Goal: Task Accomplishment & Management: Manage account settings

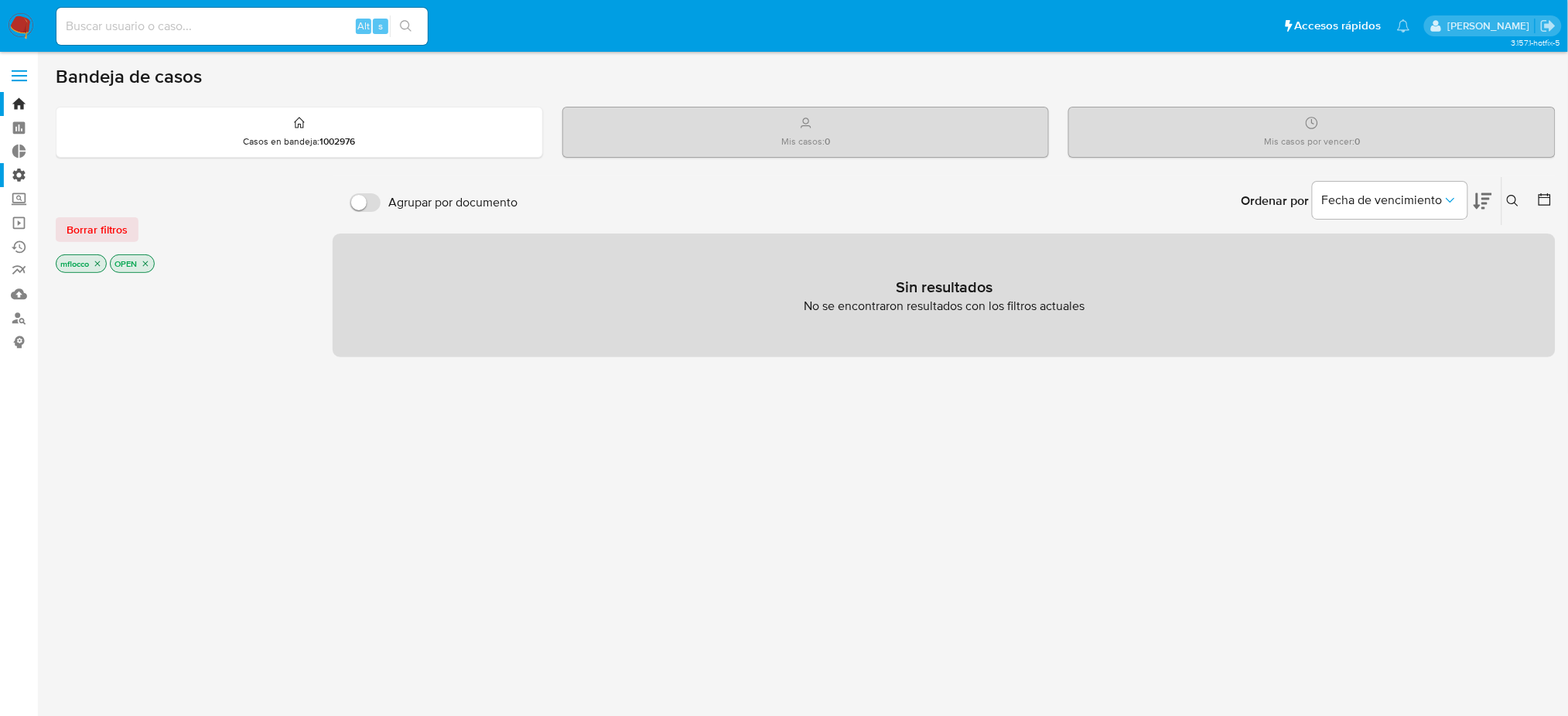
click at [23, 173] on label "Administración" at bounding box center [92, 175] width 184 height 24
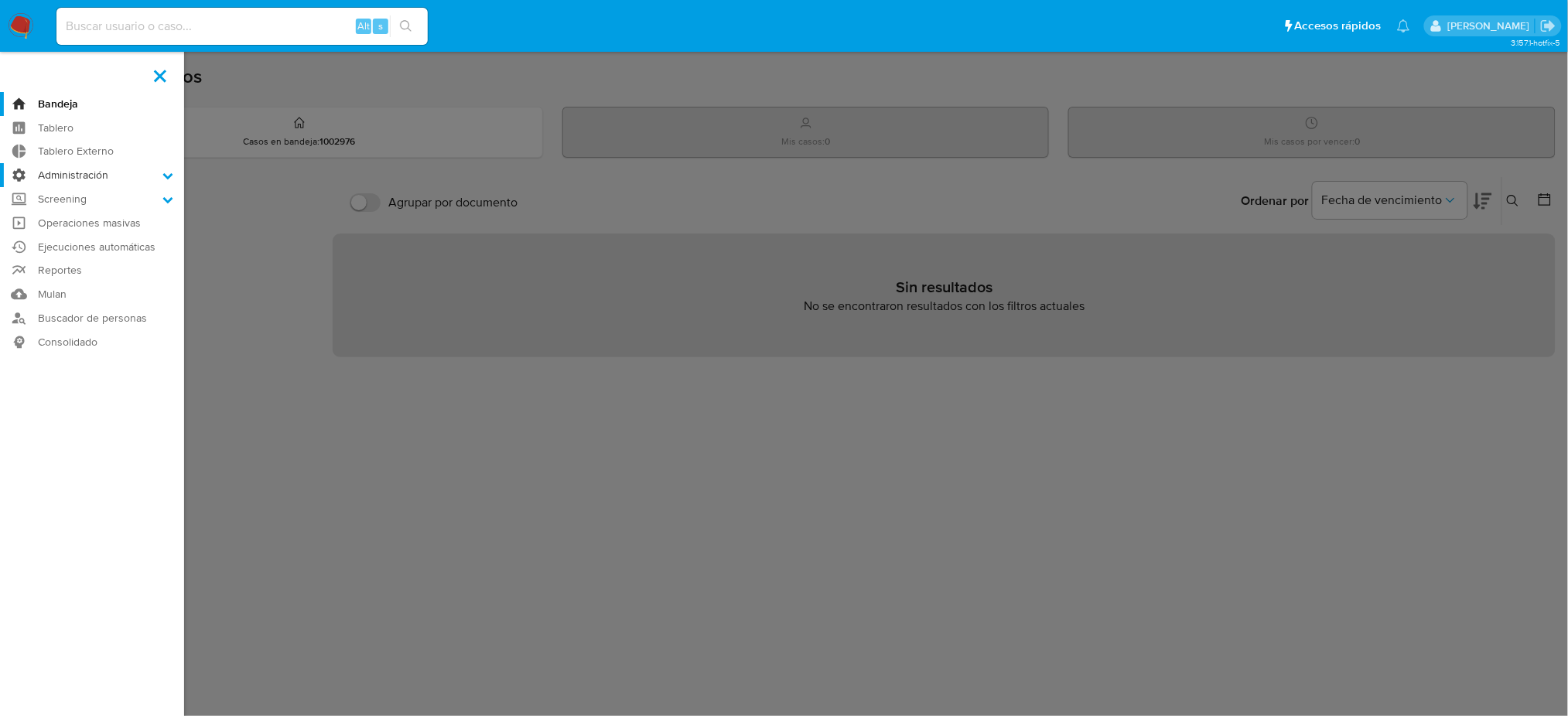
click at [0, 0] on input "Administración" at bounding box center [0, 0] width 0 height 0
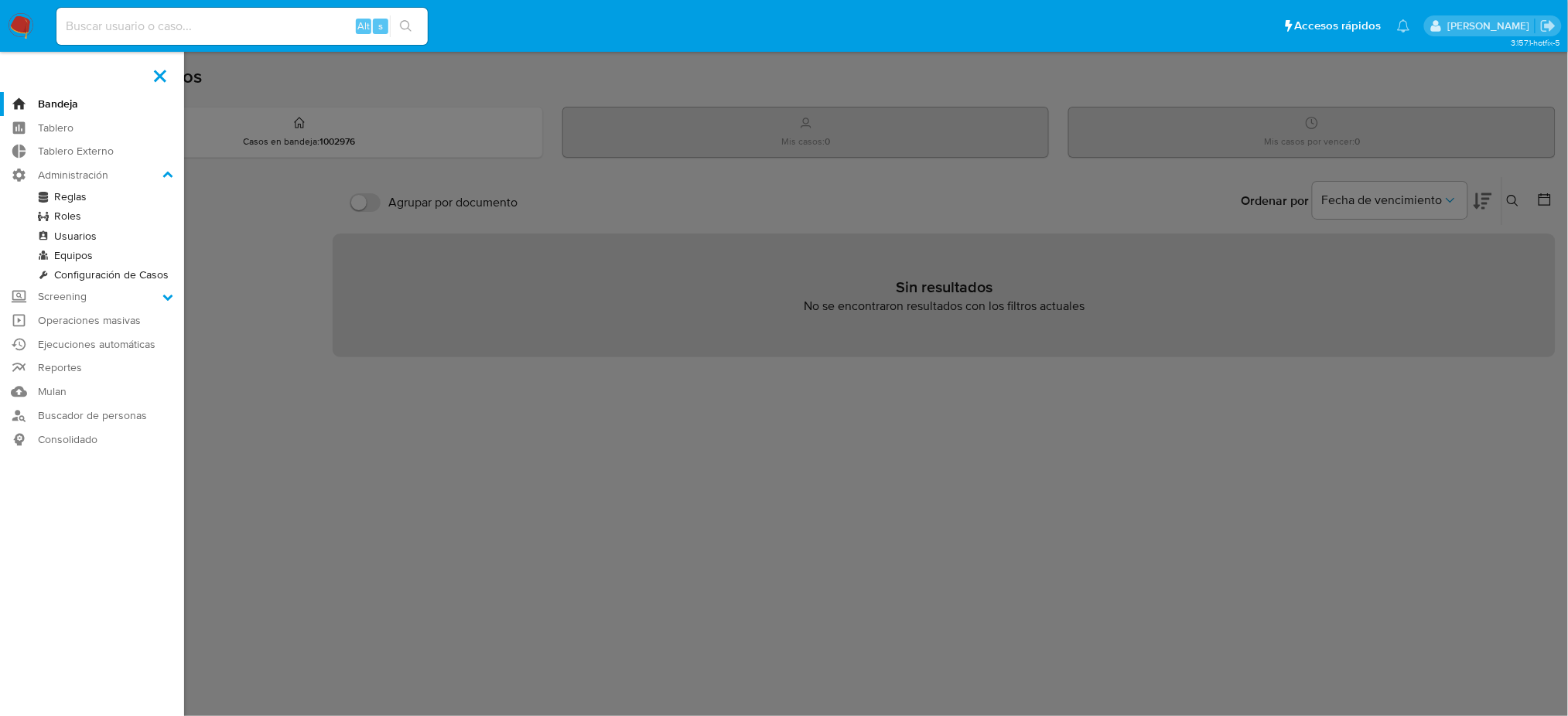
click at [87, 202] on link "Reglas" at bounding box center [92, 196] width 184 height 19
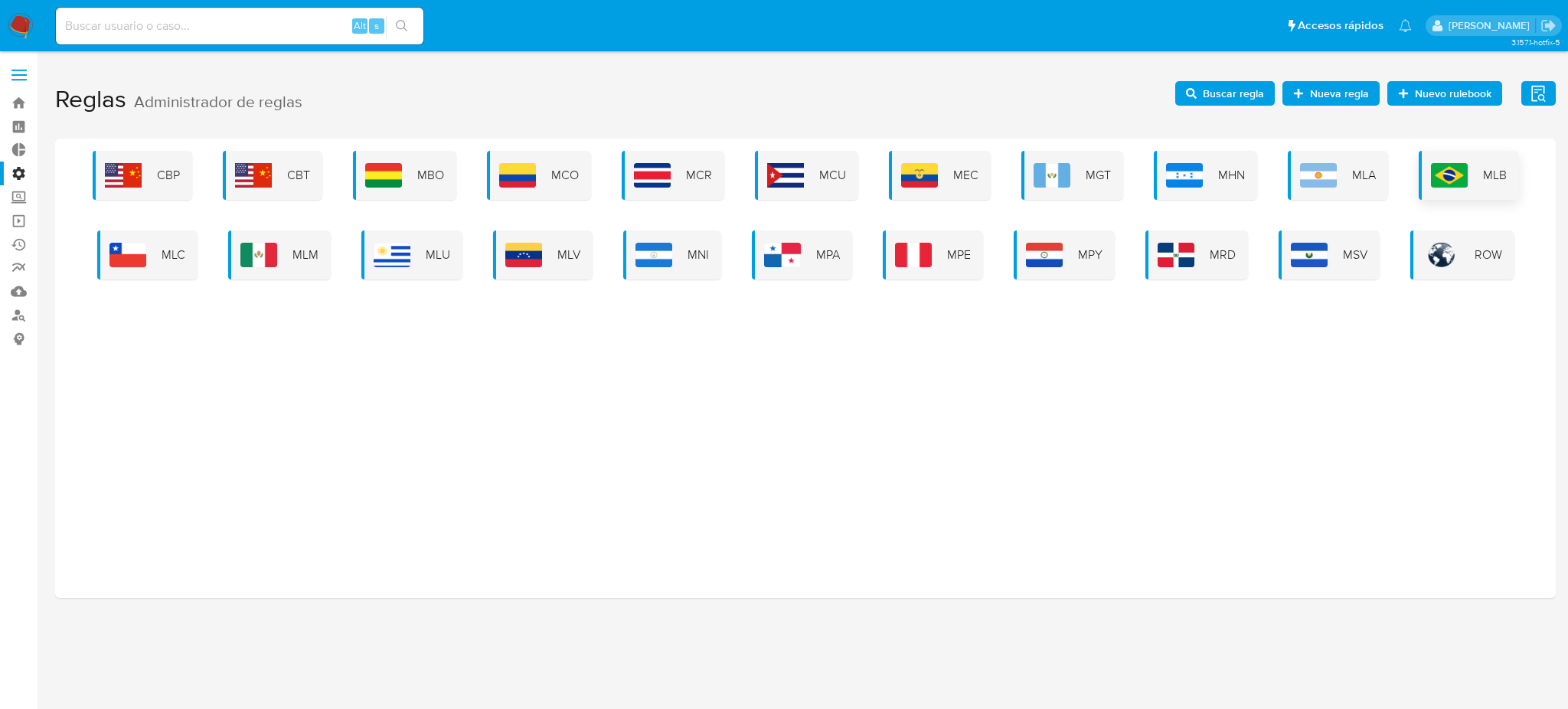
click at [1483, 181] on span "MLB" at bounding box center [1494, 175] width 23 height 17
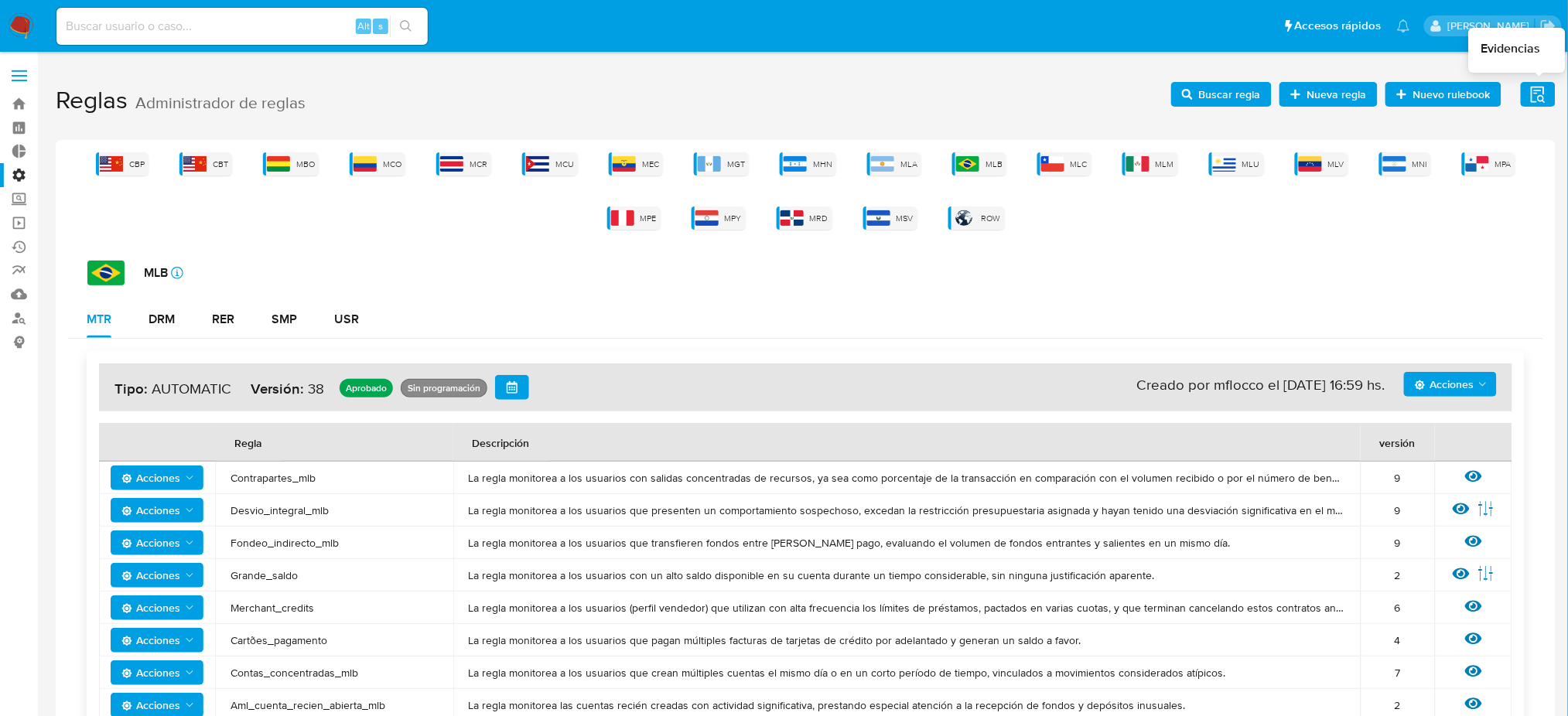
click at [1536, 87] on icon "button" at bounding box center [1537, 94] width 19 height 19
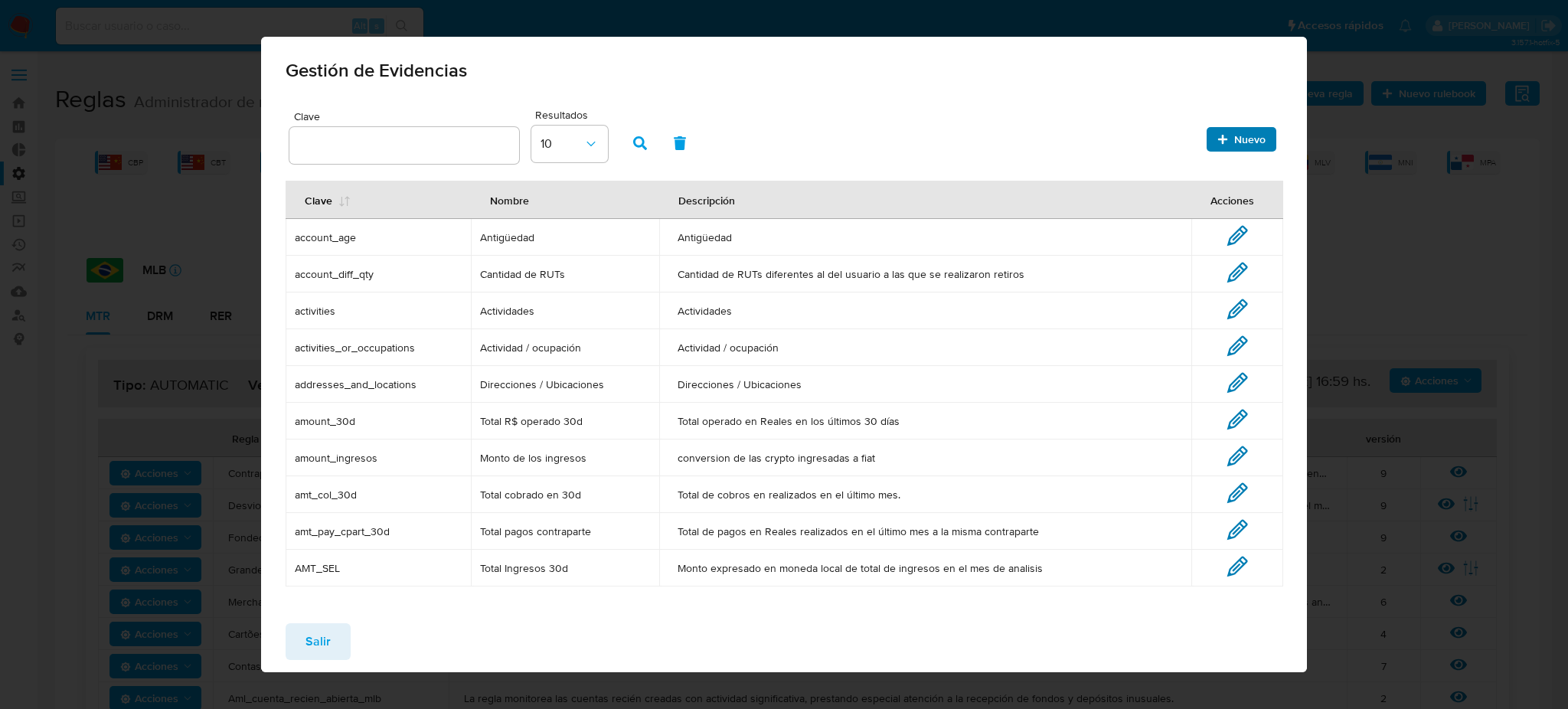
click at [1244, 138] on span "Nuevo" at bounding box center [1249, 138] width 31 height 24
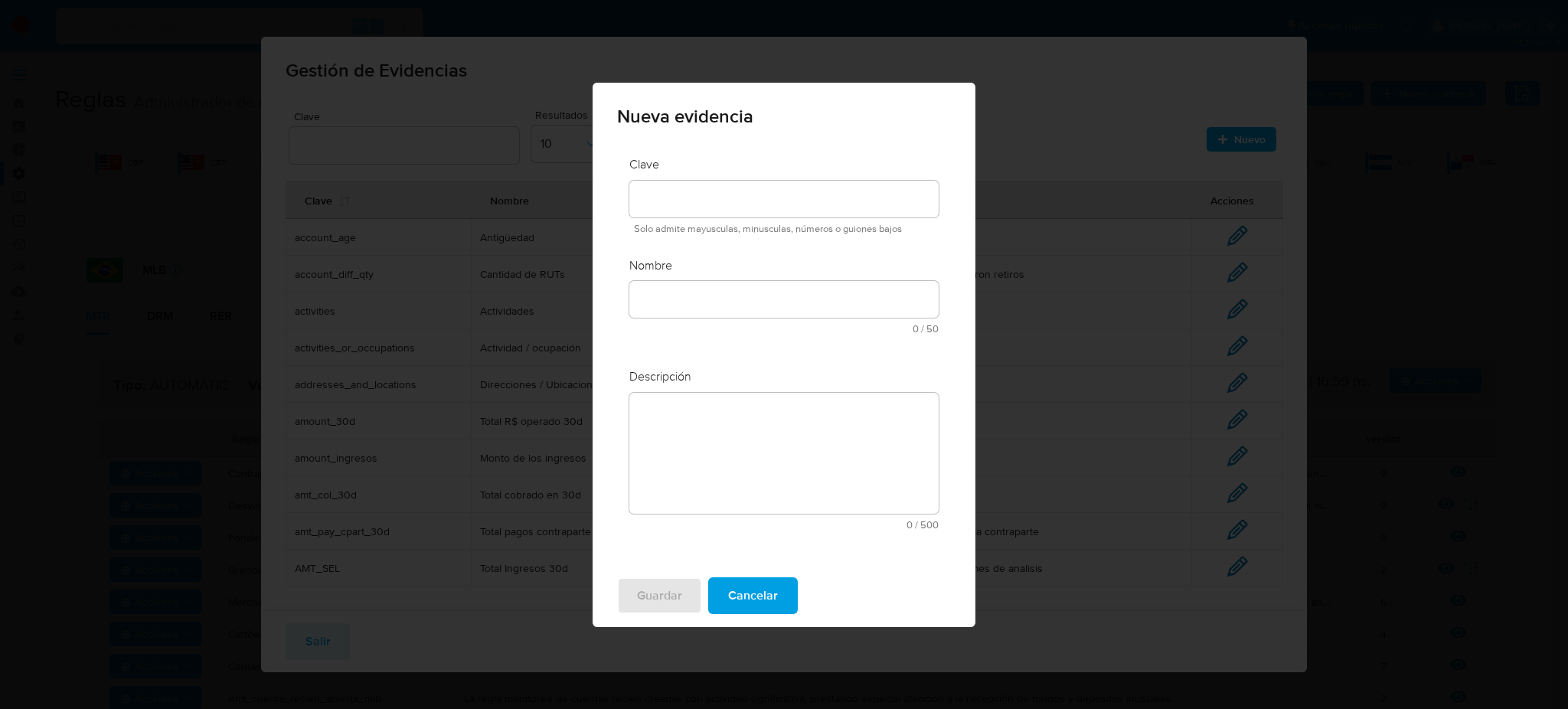
click at [757, 203] on input at bounding box center [784, 199] width 309 height 20
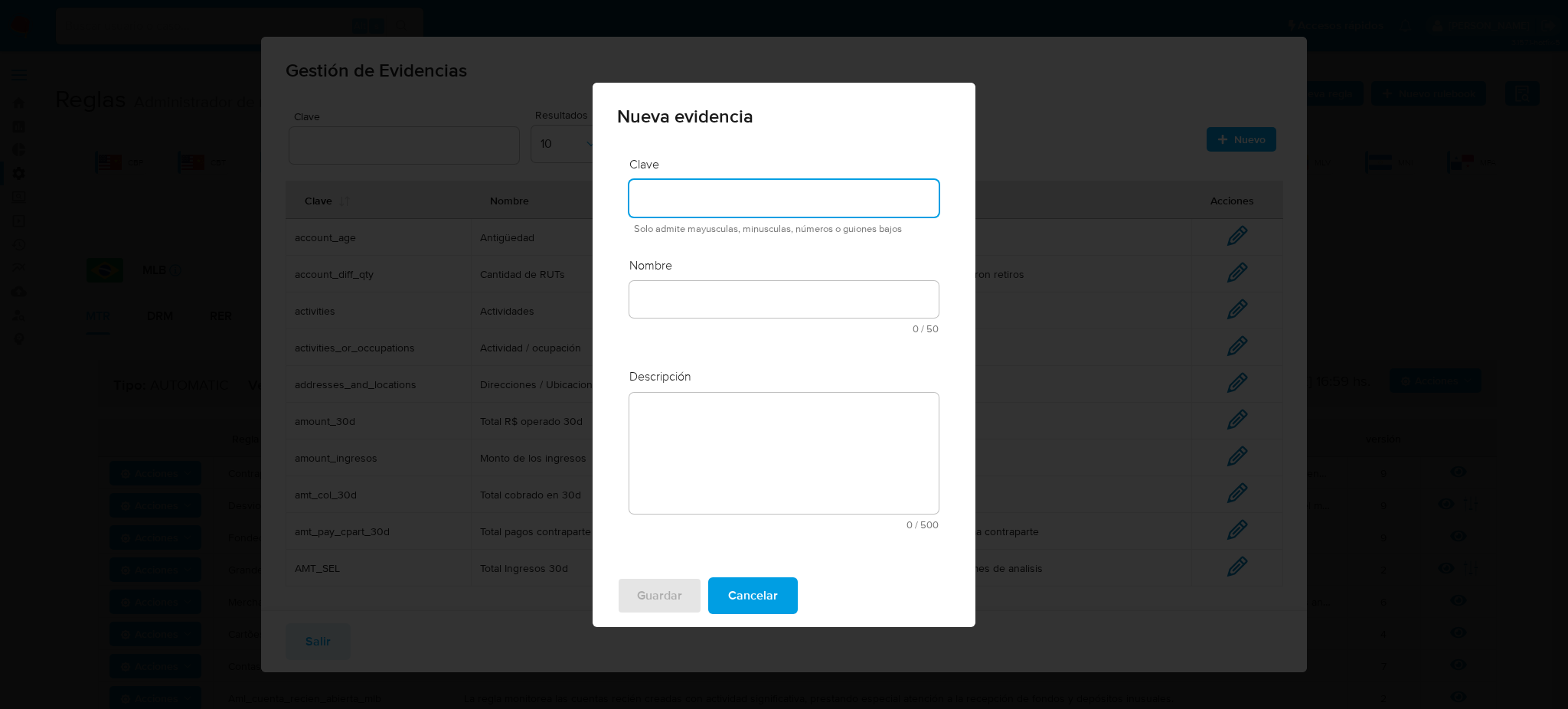
click at [799, 302] on div at bounding box center [784, 299] width 309 height 37
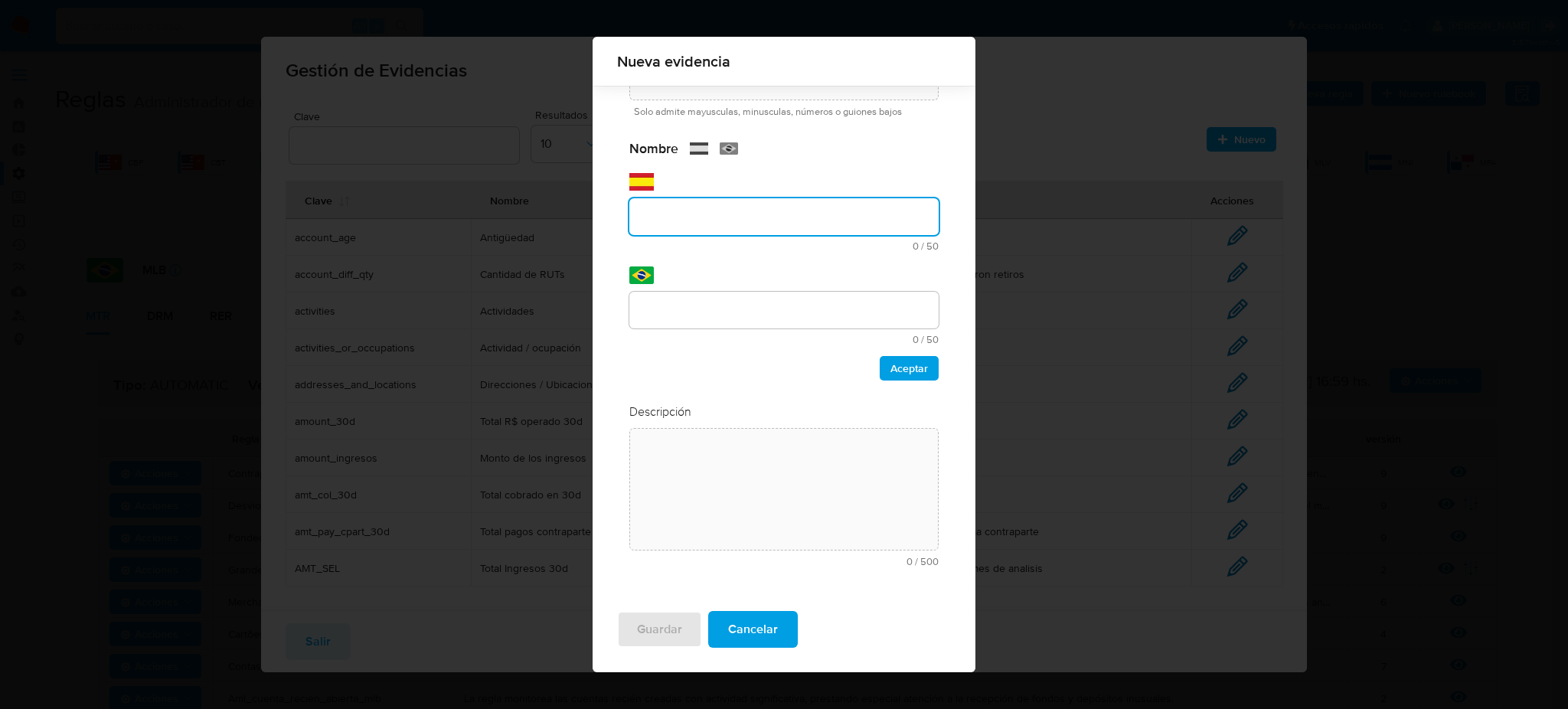
scroll to position [62, 0]
click at [692, 365] on div "Aceptar" at bounding box center [784, 365] width 309 height 24
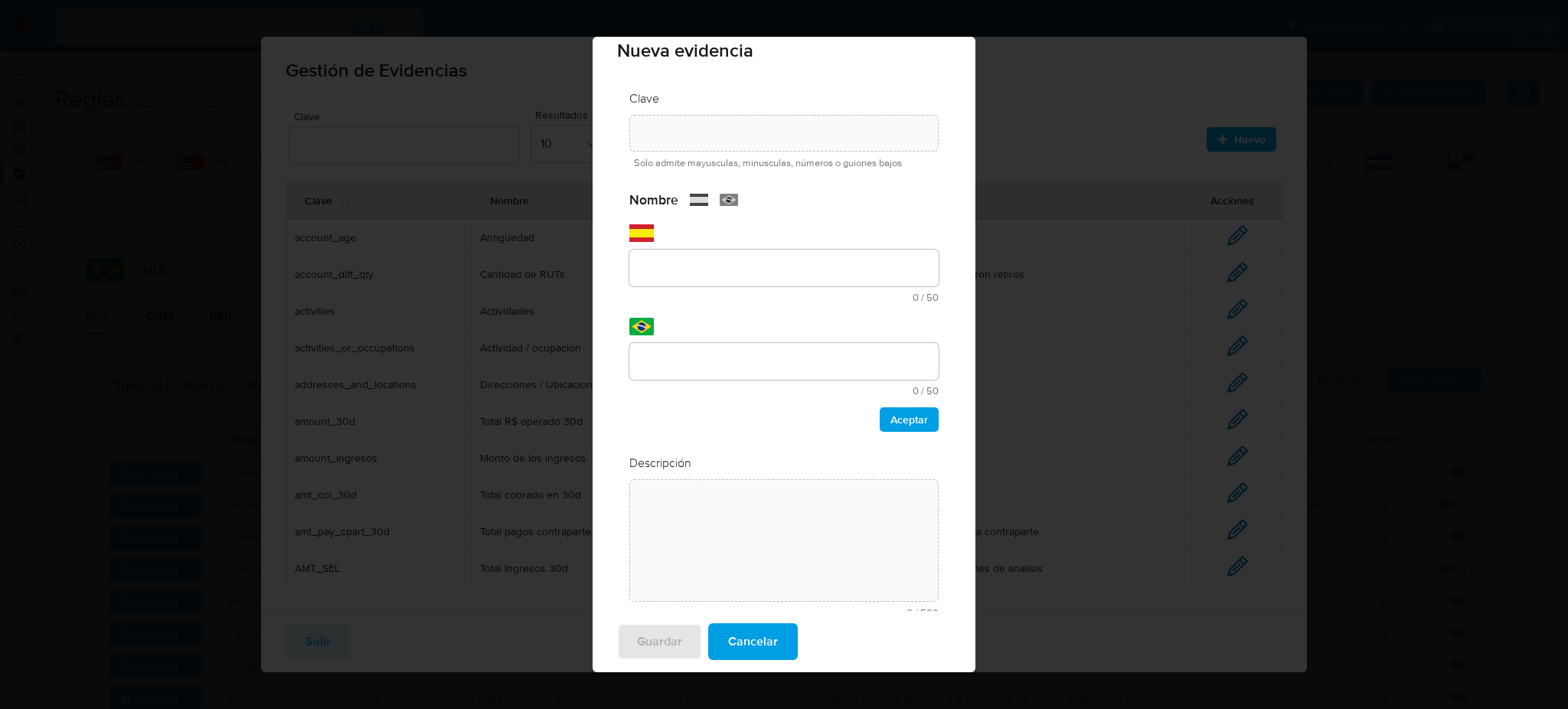
scroll to position [0, 0]
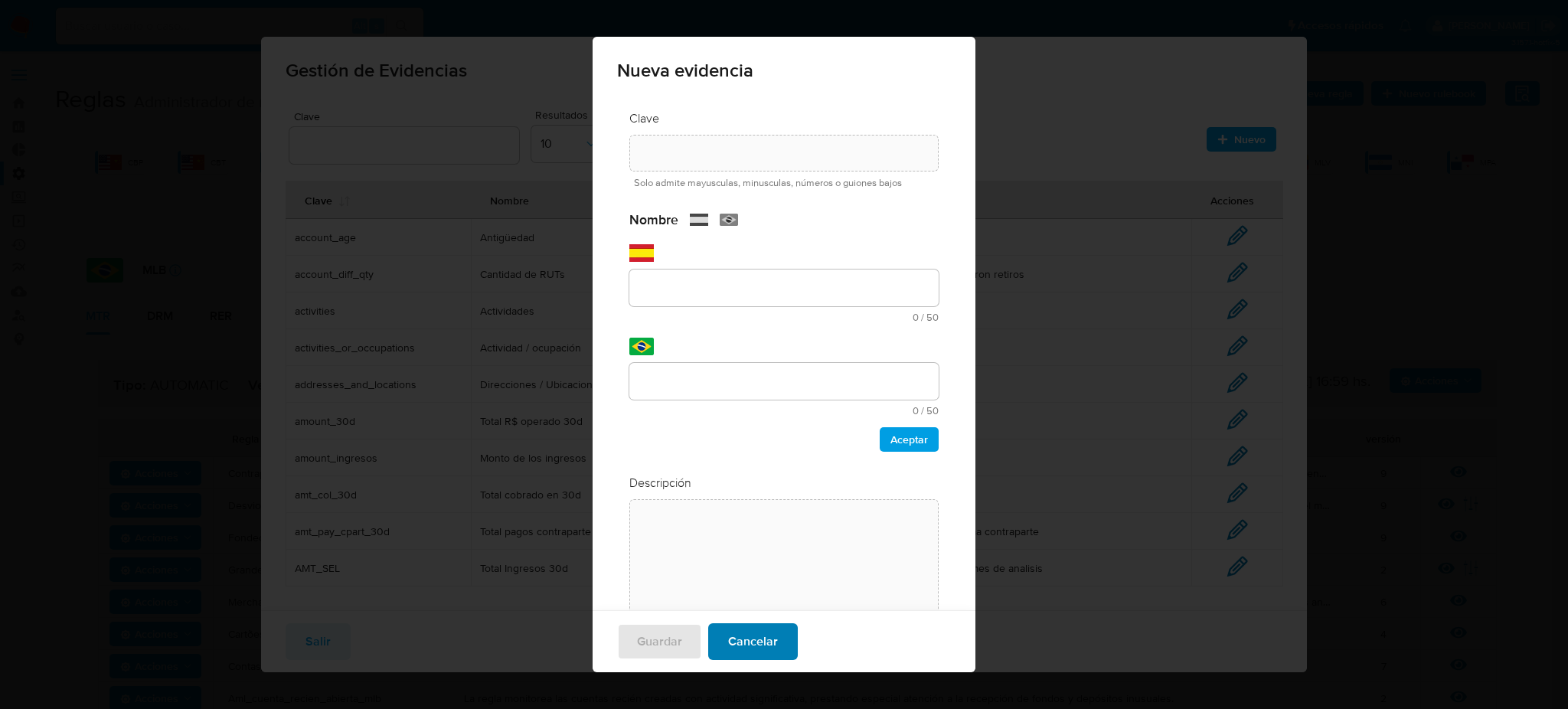
click at [752, 641] on span "Cancelar" at bounding box center [752, 641] width 49 height 33
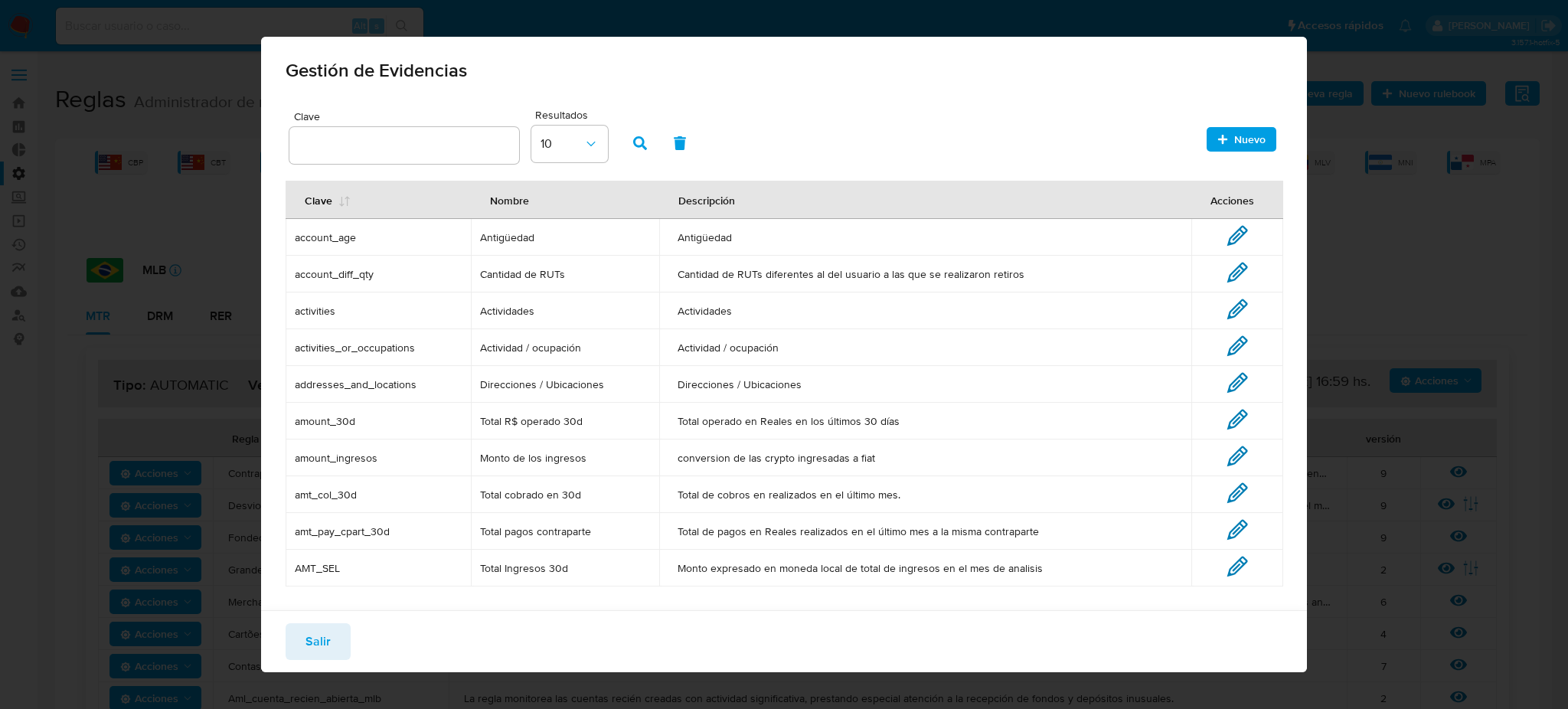
drag, startPoint x: 294, startPoint y: 236, endPoint x: 435, endPoint y: 255, distance: 142.3
click at [435, 255] on tbody "account_age Antigüedad Antigüedad Editar account_diff_qty Cantidad de RUTs Cant…" at bounding box center [784, 403] width 998 height 368
click at [319, 307] on span "activities" at bounding box center [378, 310] width 167 height 13
click at [320, 307] on span "activities" at bounding box center [378, 310] width 167 height 13
click at [1228, 307] on icon at bounding box center [1237, 309] width 18 height 18
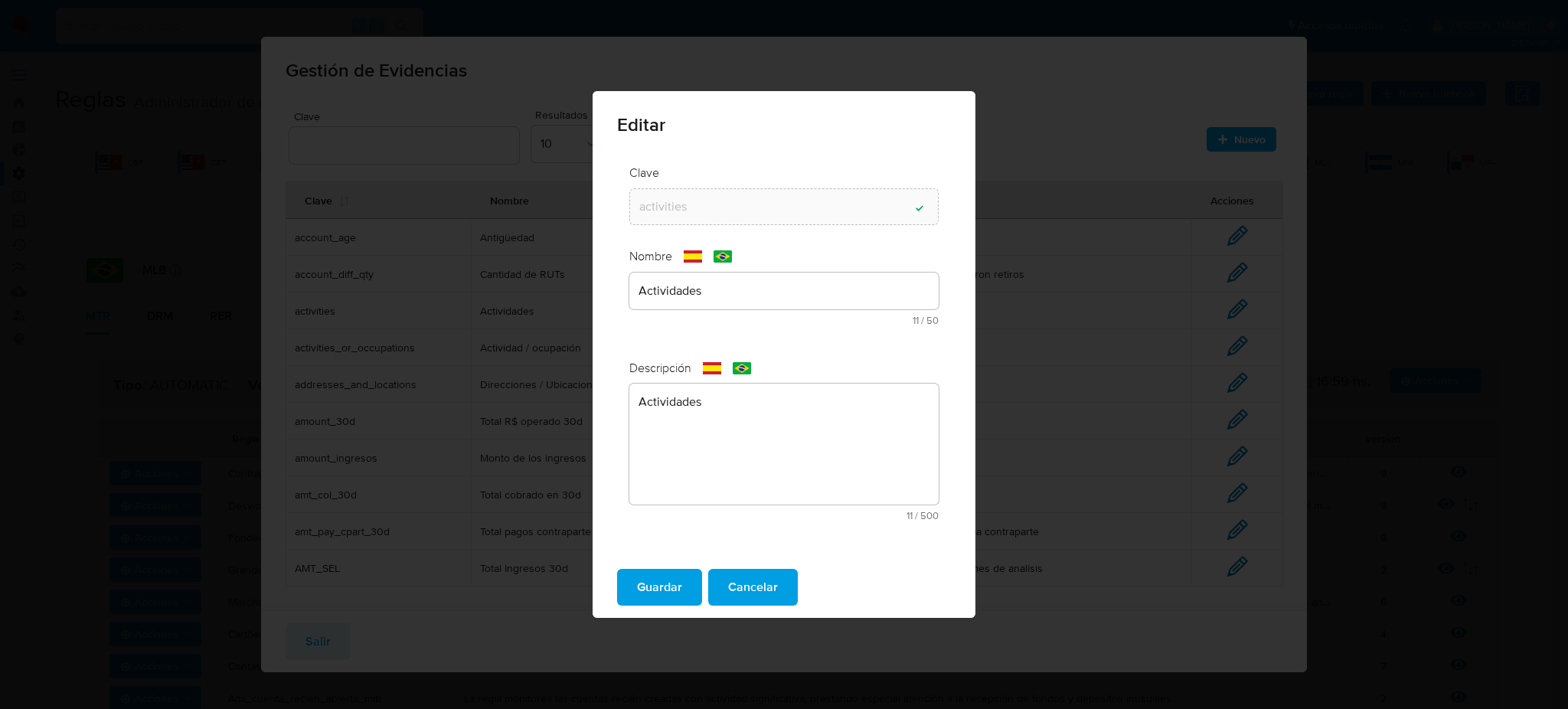
click at [783, 298] on div "text-es Actividades 11 / 50 39 caracteres restantes" at bounding box center [784, 298] width 309 height 53
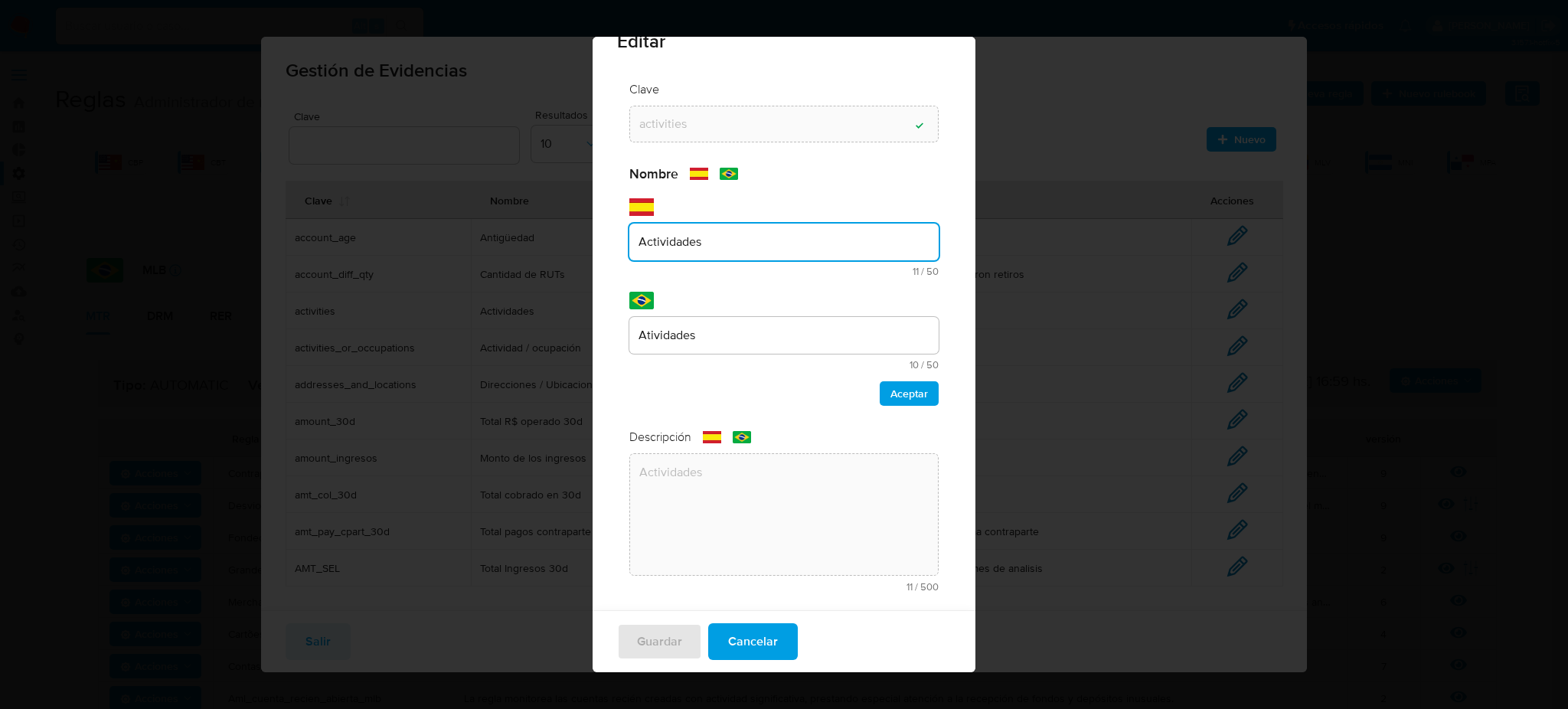
scroll to position [45, 0]
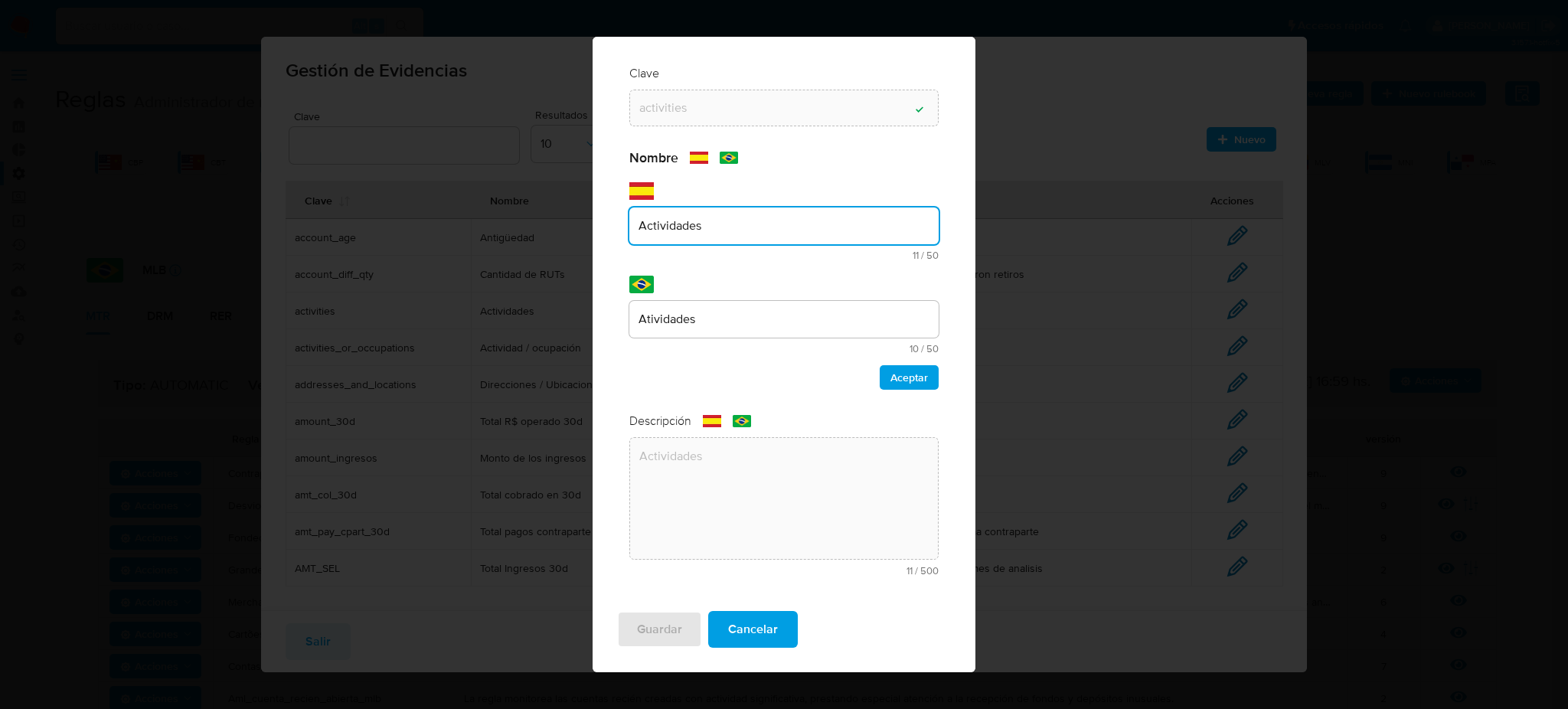
click at [774, 634] on button "Cancelar" at bounding box center [753, 629] width 90 height 37
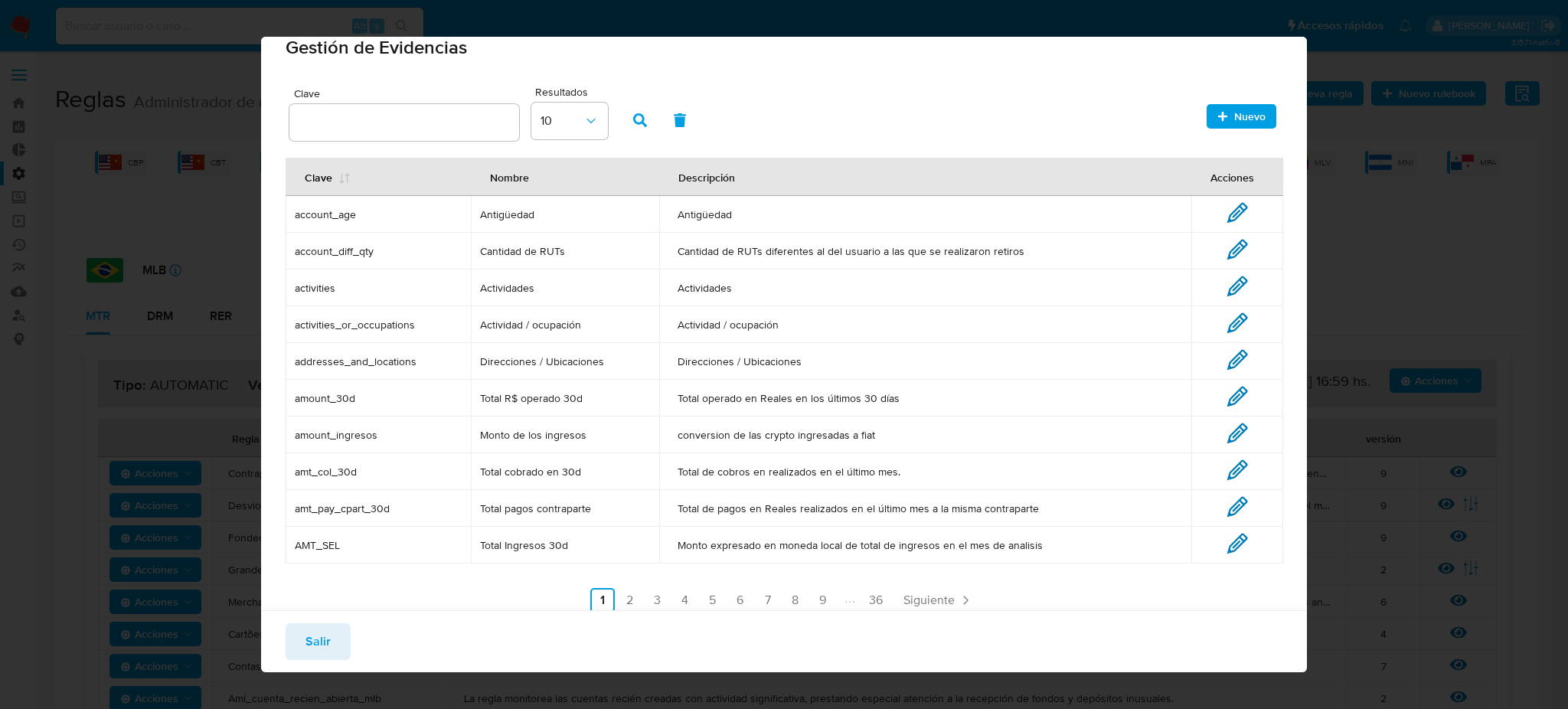
scroll to position [37, 0]
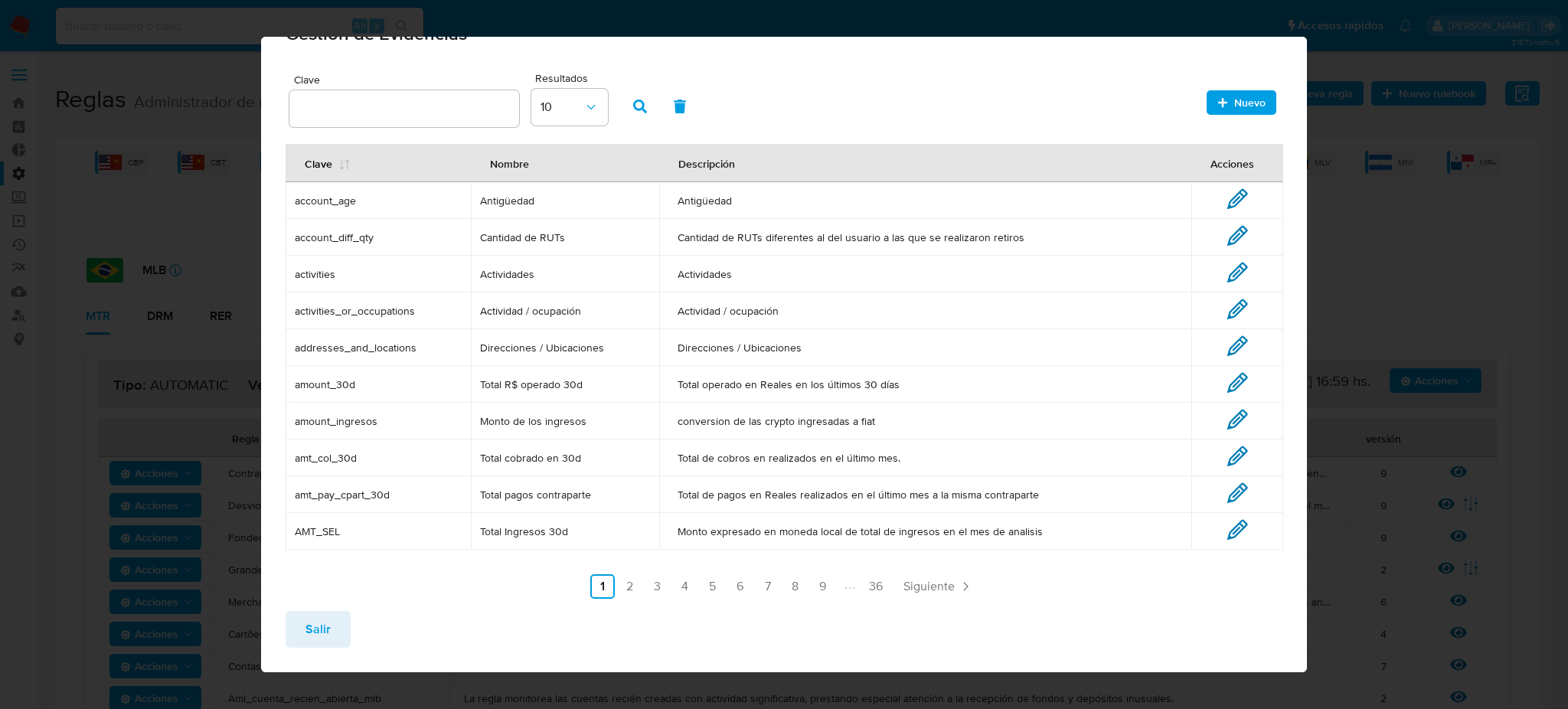
click at [314, 533] on span "AMT_SEL" at bounding box center [378, 531] width 167 height 13
click at [390, 535] on span "AMT_SEL" at bounding box center [378, 531] width 167 height 13
drag, startPoint x: 554, startPoint y: 530, endPoint x: 572, endPoint y: 530, distance: 18.0
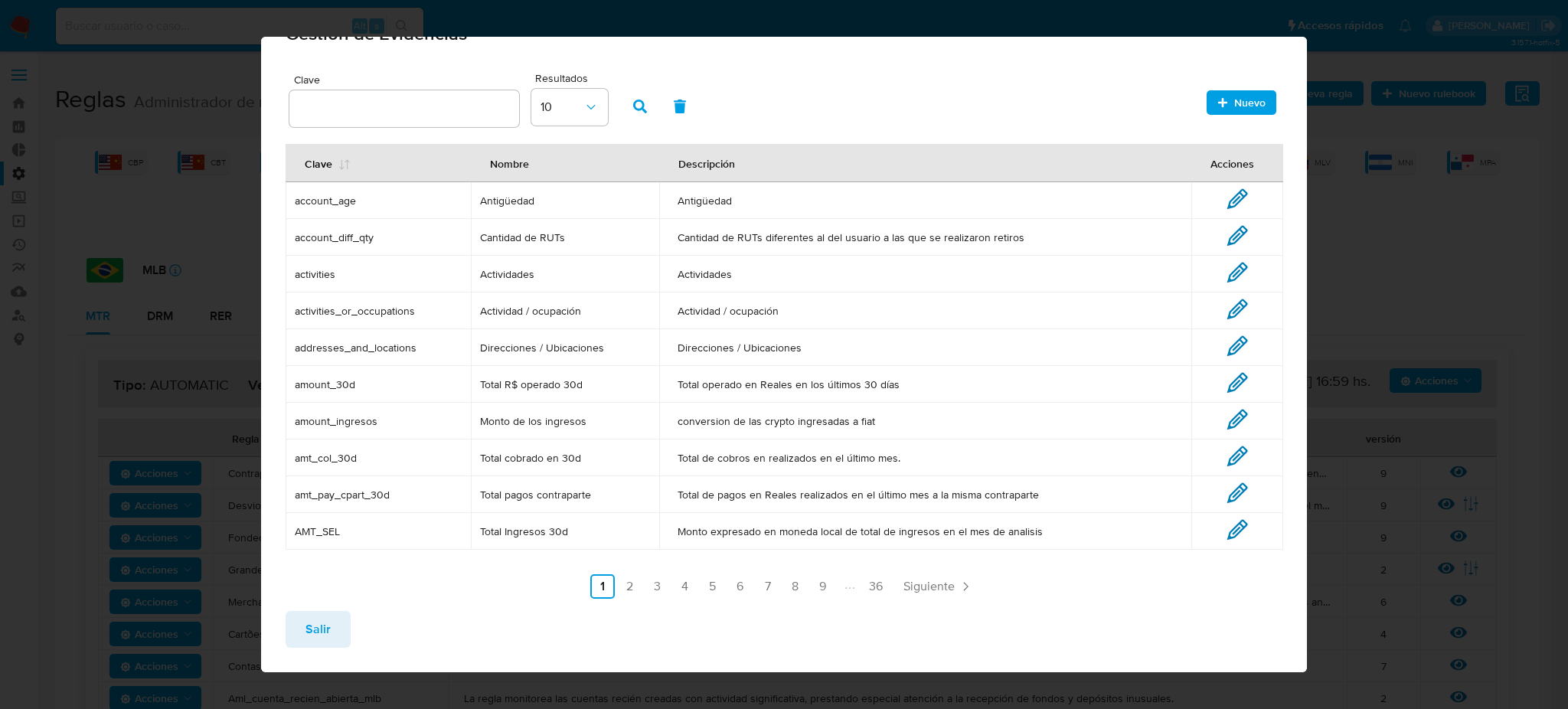
click at [572, 530] on span "Total Ingresos 30d" at bounding box center [564, 531] width 170 height 13
drag, startPoint x: 393, startPoint y: 533, endPoint x: 280, endPoint y: 538, distance: 113.1
click at [280, 539] on div "Clave Resultados 10 Nuevo Clave Nombre Descripción Acciones account_age Antigüe…" at bounding box center [784, 340] width 1046 height 542
click at [323, 530] on span "AMT_SEL" at bounding box center [378, 531] width 167 height 13
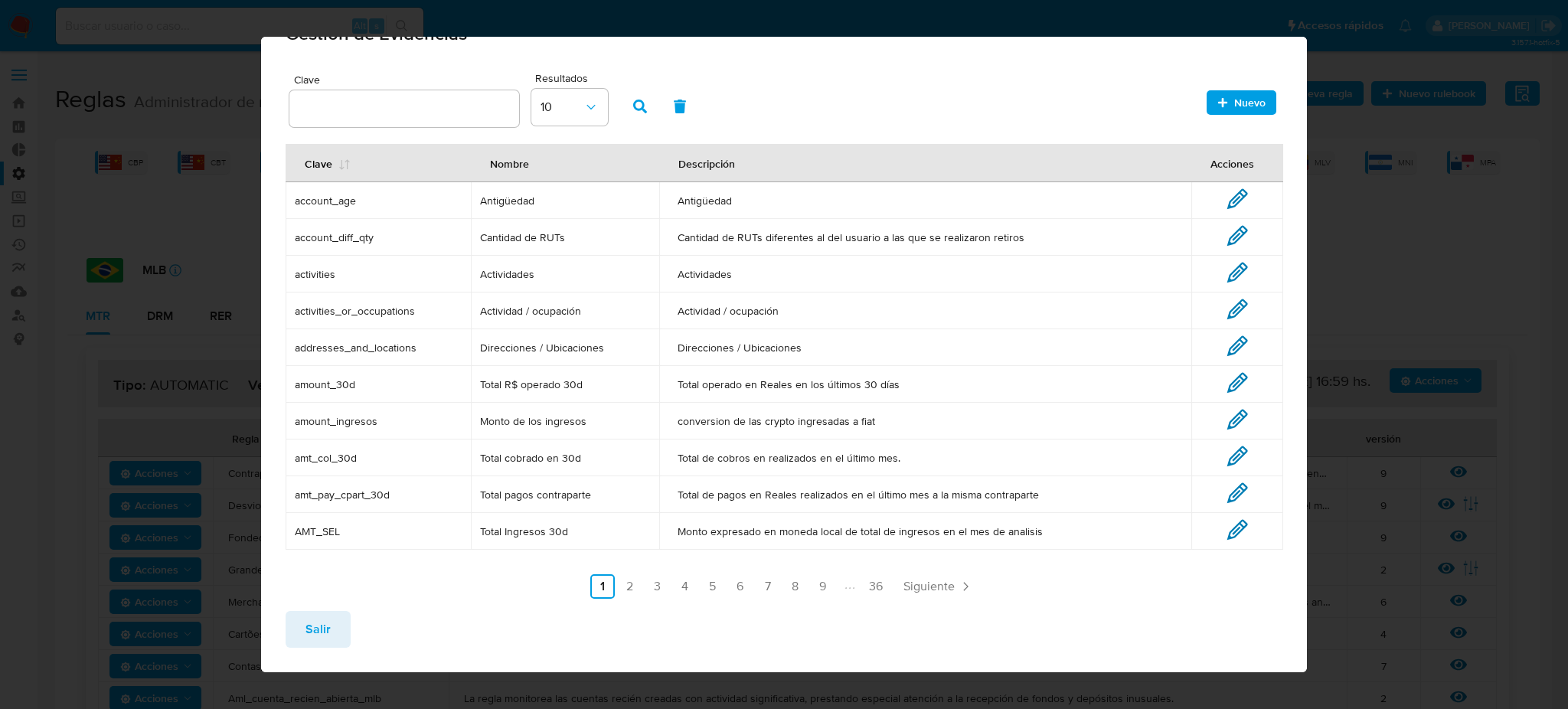
click at [325, 531] on span "AMT_SEL" at bounding box center [378, 531] width 167 height 13
click at [337, 535] on span "AMT_SEL" at bounding box center [378, 531] width 167 height 13
click at [340, 530] on span "AMT_SEL" at bounding box center [378, 531] width 167 height 13
click at [337, 534] on span "AMT_SEL" at bounding box center [378, 531] width 167 height 13
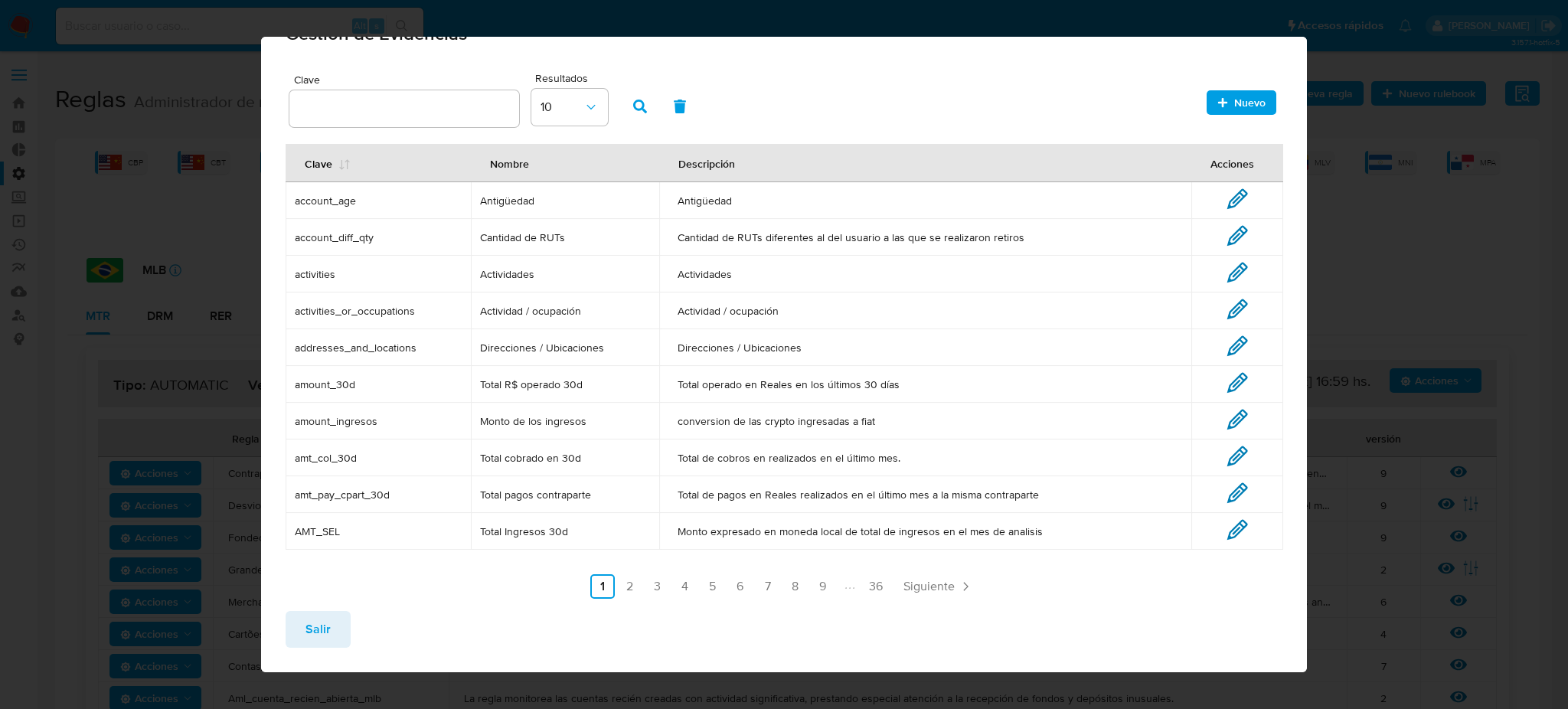
click at [299, 380] on span "amount_30d" at bounding box center [378, 384] width 167 height 13
click at [300, 380] on span "amount_30d" at bounding box center [378, 384] width 167 height 13
drag, startPoint x: 344, startPoint y: 390, endPoint x: 276, endPoint y: 393, distance: 68.1
click at [276, 393] on div "Clave Resultados 10 Nuevo Clave Nombre Descripción Acciones account_age Antigüe…" at bounding box center [784, 340] width 1046 height 542
click at [318, 383] on span "amount_30d" at bounding box center [378, 384] width 167 height 13
